Goal: Task Accomplishment & Management: Use online tool/utility

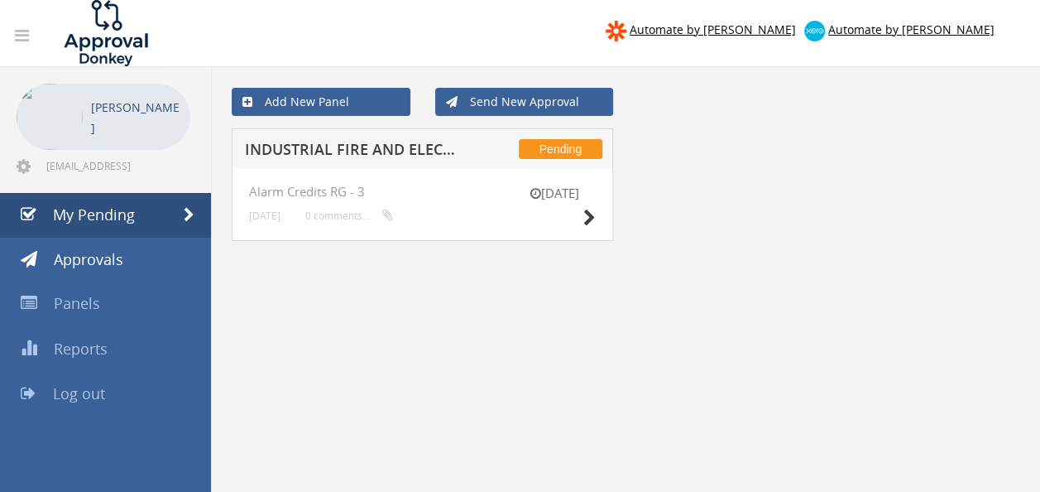
click at [358, 142] on h5 "INDUSTRIAL FIRE AND ELECTRICAL 1087648-D01 $107.92" at bounding box center [351, 152] width 213 height 21
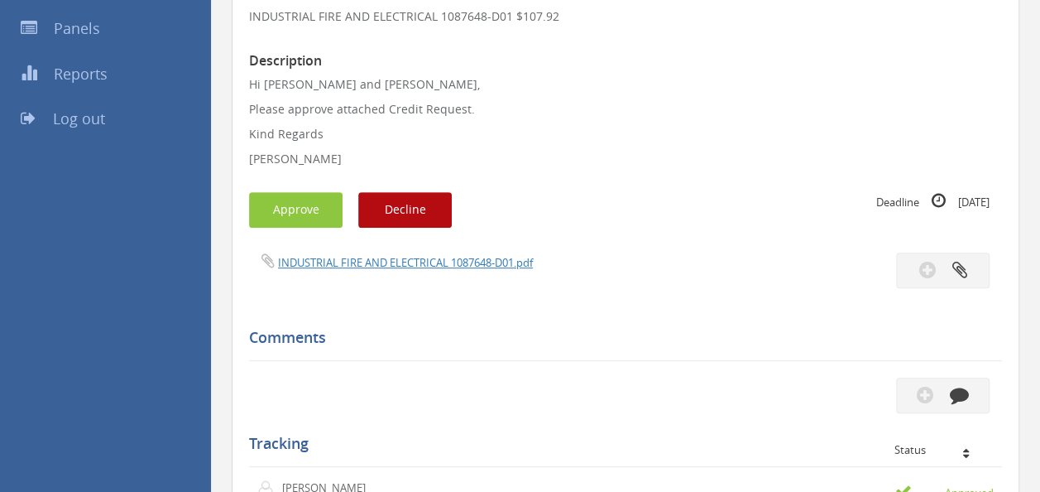
scroll to position [331, 0]
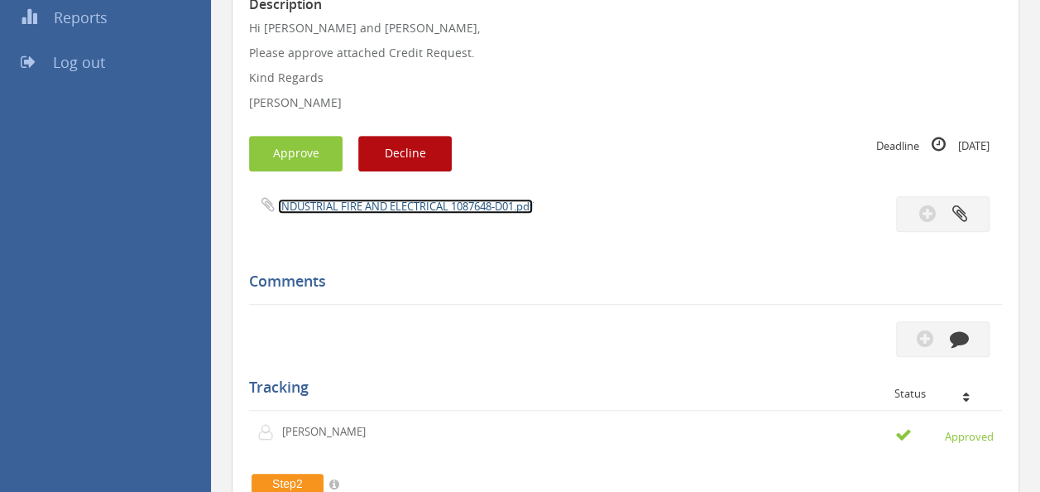
click at [377, 209] on link "INDUSTRIAL FIRE AND ELECTRICAL 1087648-D01.pdf" at bounding box center [405, 206] width 255 height 15
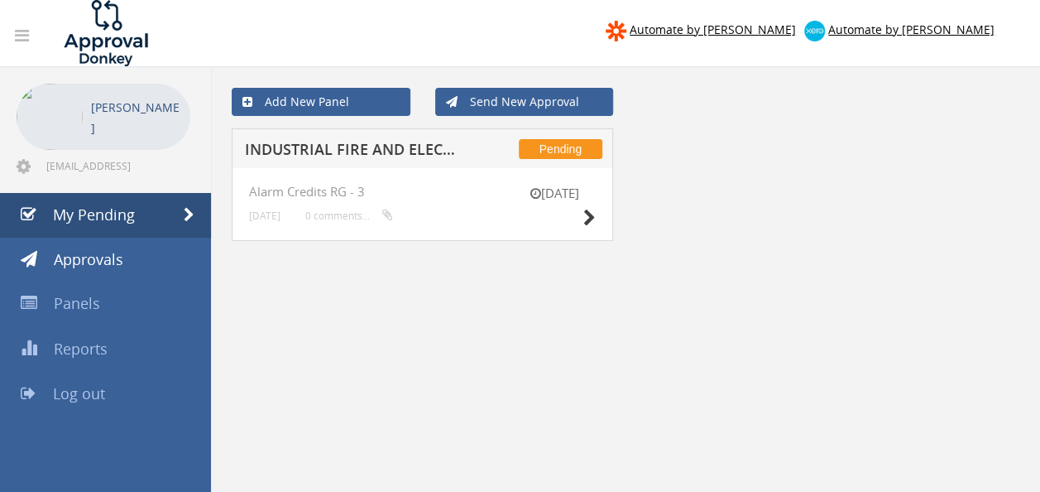
click at [392, 161] on div "Pending INDUSTRIAL FIRE AND ELECTRICAL 1087648-D01 $107.92" at bounding box center [423, 148] width 382 height 40
click at [394, 157] on h5 "INDUSTRIAL FIRE AND ELECTRICAL 1087648-D01 $107.92" at bounding box center [351, 152] width 213 height 21
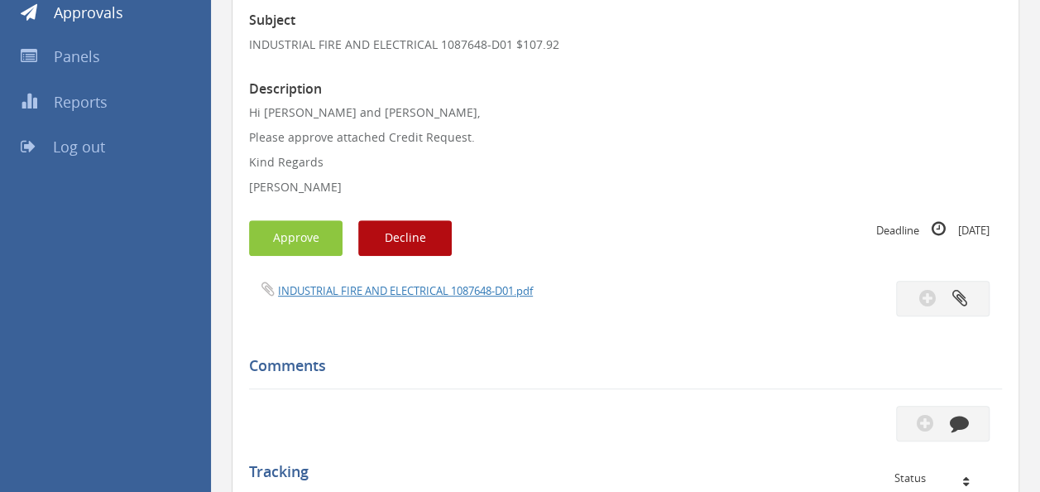
scroll to position [248, 0]
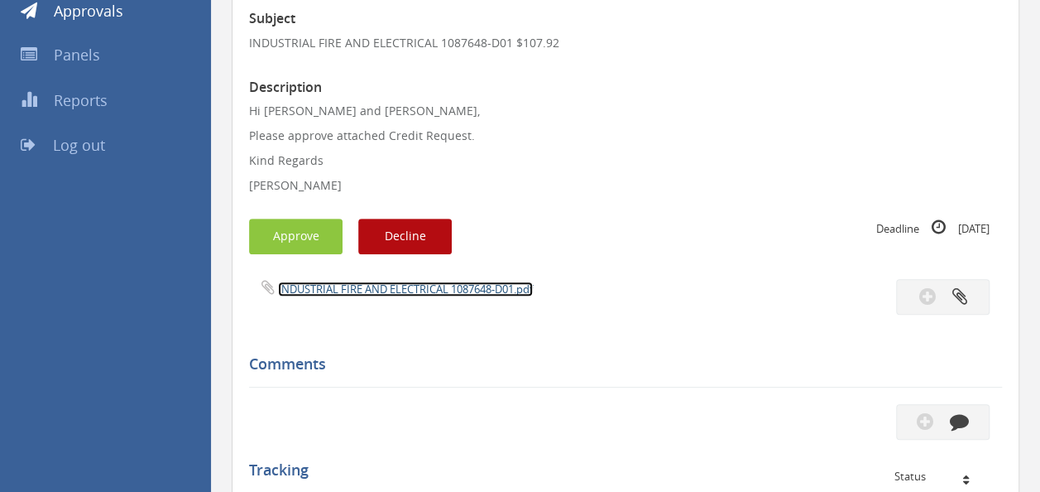
click at [401, 290] on link "INDUSTRIAL FIRE AND ELECTRICAL 1087648-D01.pdf" at bounding box center [405, 288] width 255 height 15
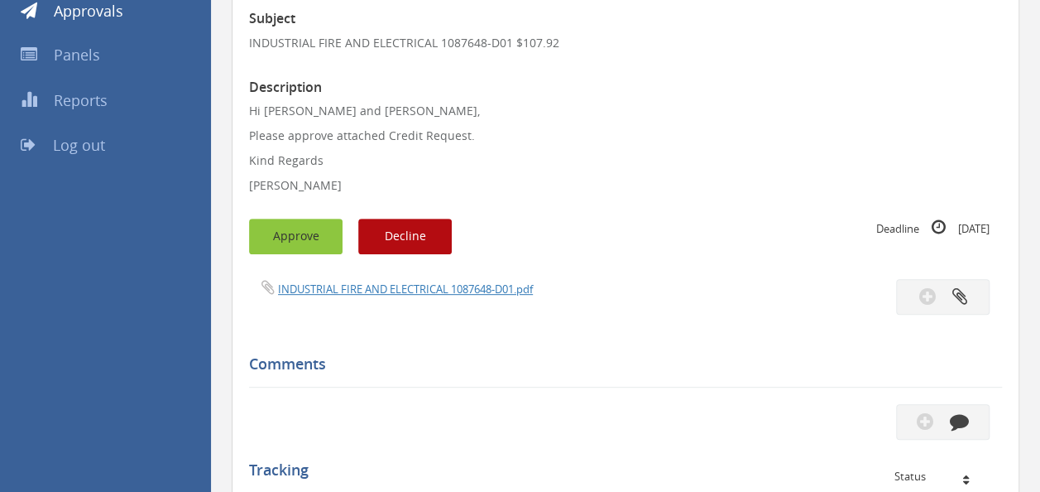
click at [304, 224] on button "Approve" at bounding box center [296, 236] width 94 height 36
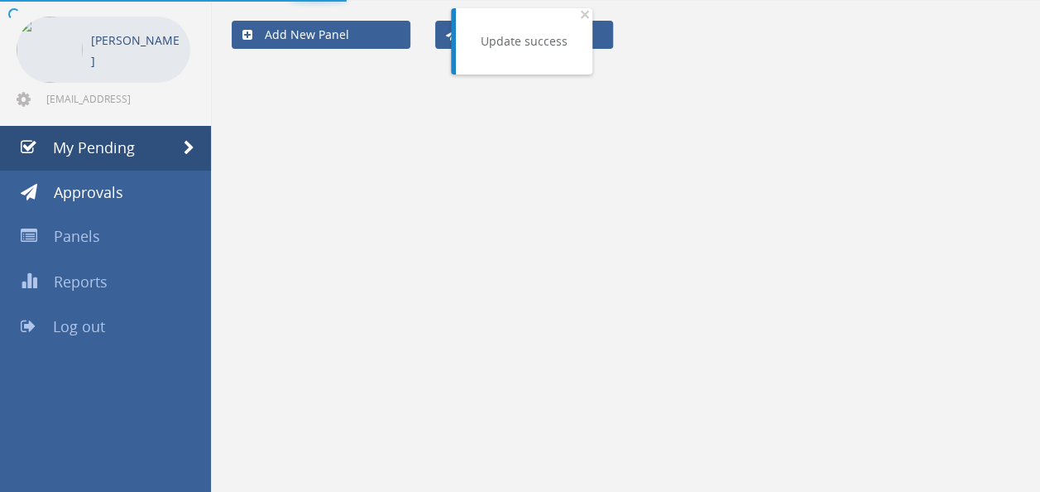
scroll to position [66, 0]
